Goal: Task Accomplishment & Management: Manage account settings

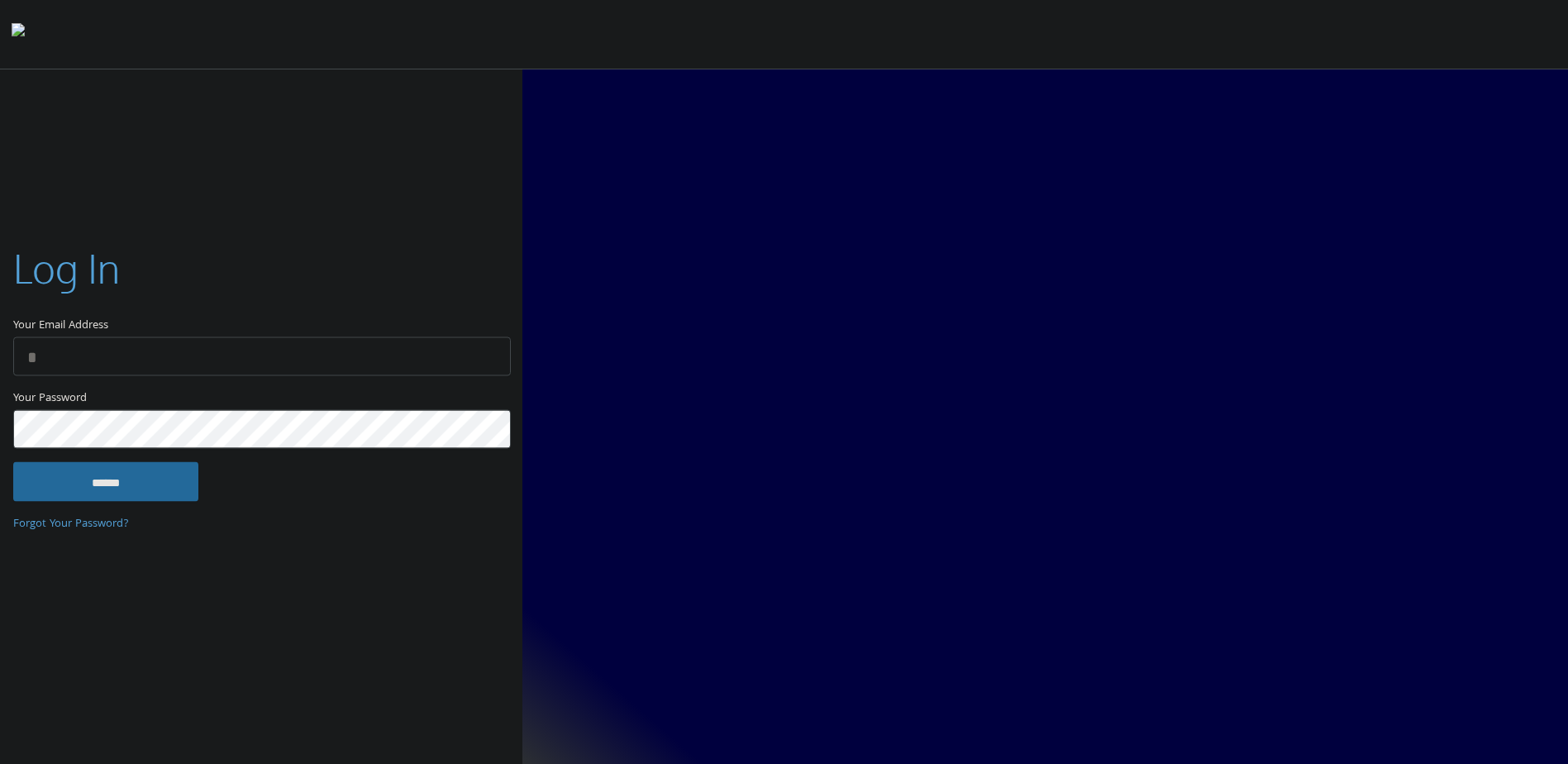
type input "**********"
click at [48, 519] on link "Forgot Your Password?" at bounding box center [72, 525] width 116 height 18
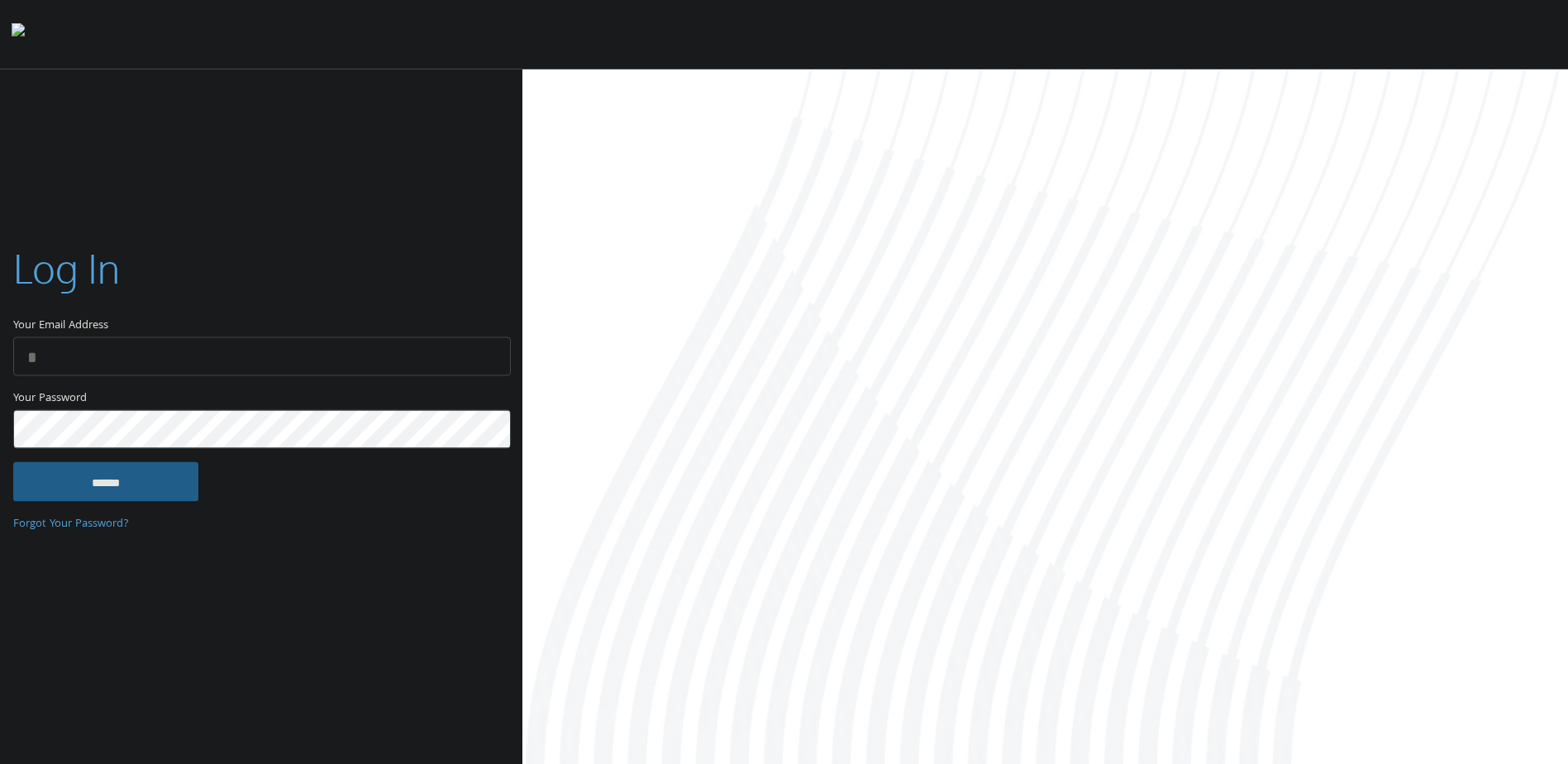
type input "**********"
click at [99, 491] on input "******" at bounding box center [106, 482] width 185 height 40
